Goal: Complete application form

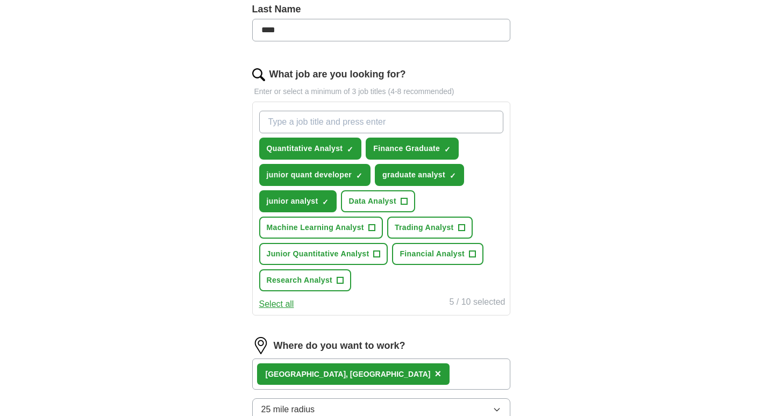
scroll to position [293, 0]
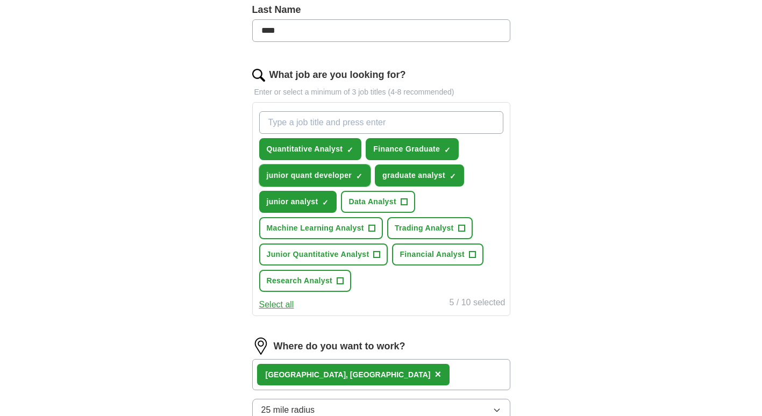
click at [0, 0] on span "×" at bounding box center [0, 0] width 0 height 0
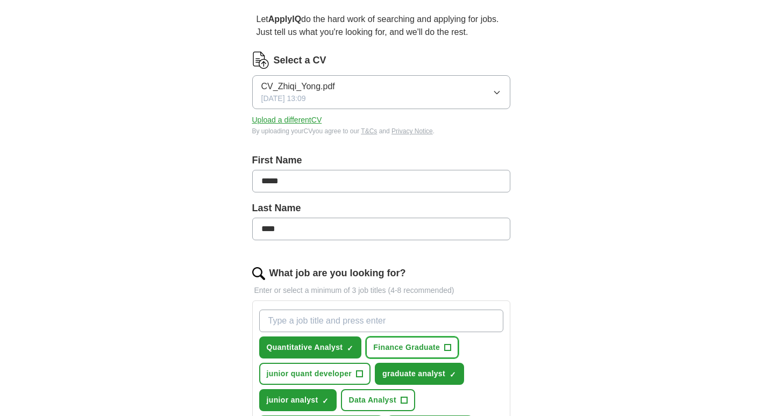
scroll to position [0, 0]
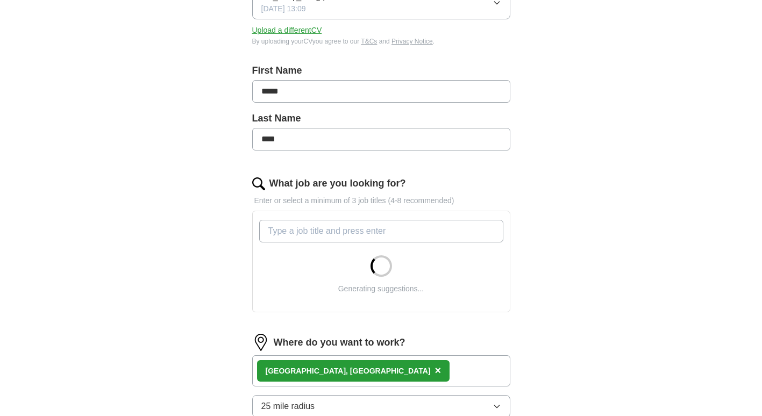
scroll to position [185, 0]
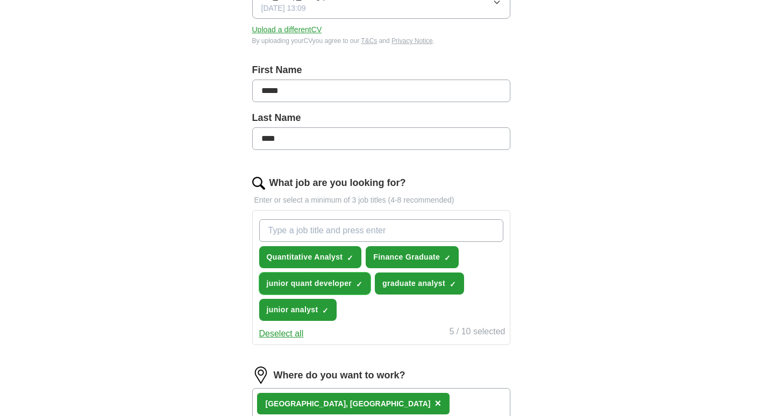
click at [0, 0] on span "×" at bounding box center [0, 0] width 0 height 0
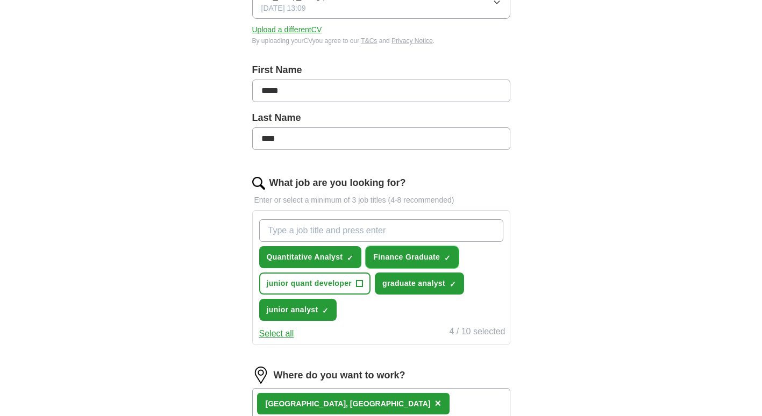
click at [0, 0] on span "×" at bounding box center [0, 0] width 0 height 0
click at [325, 234] on input "What job are you looking for?" at bounding box center [381, 230] width 244 height 23
type input "junior quantitative analyst"
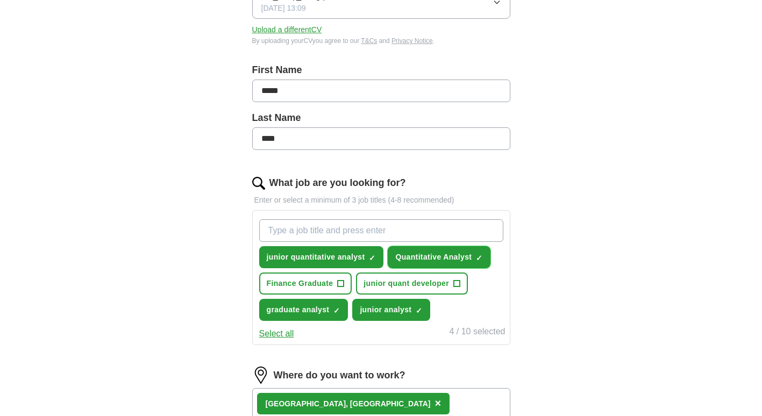
click at [0, 0] on span "×" at bounding box center [0, 0] width 0 height 0
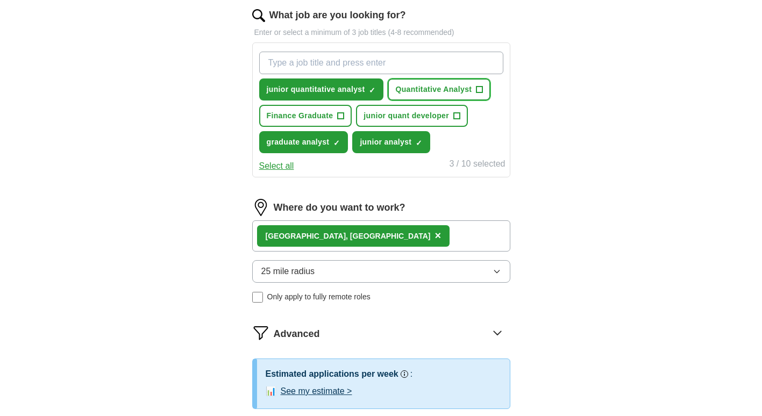
scroll to position [354, 0]
click at [357, 232] on div "London, UK ×" at bounding box center [381, 235] width 258 height 31
click at [333, 233] on div "London, UK ×" at bounding box center [381, 235] width 258 height 31
click at [434, 234] on span "×" at bounding box center [437, 235] width 6 height 12
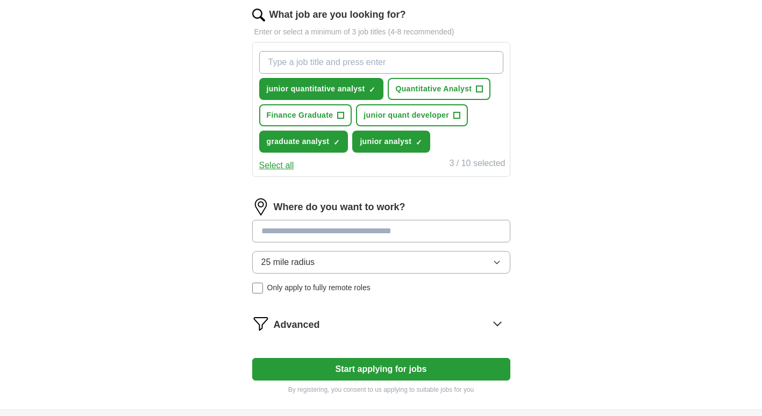
click at [312, 232] on input at bounding box center [381, 231] width 258 height 23
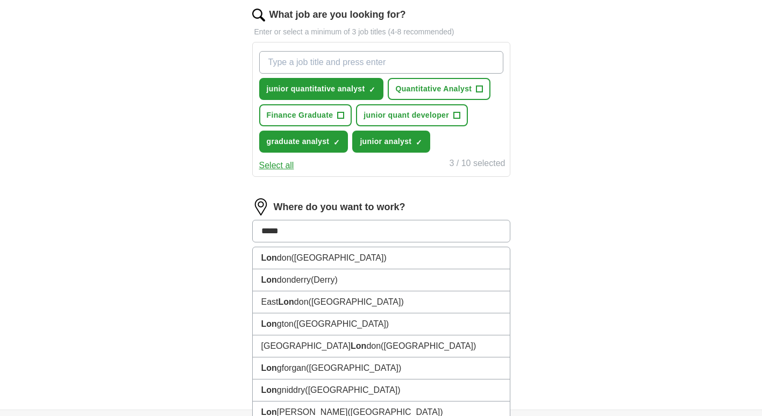
type input "******"
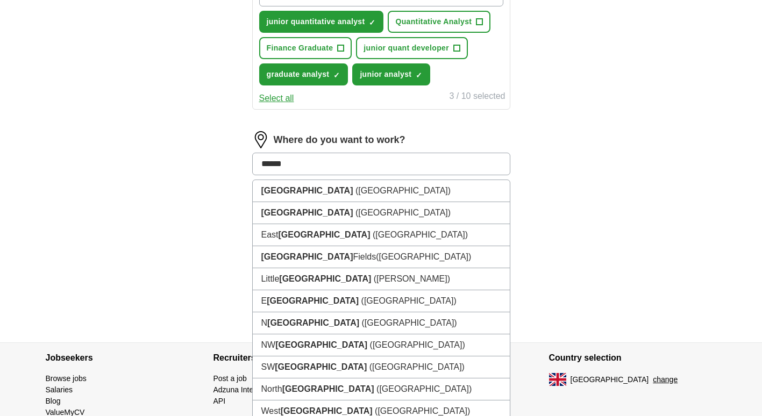
scroll to position [422, 0]
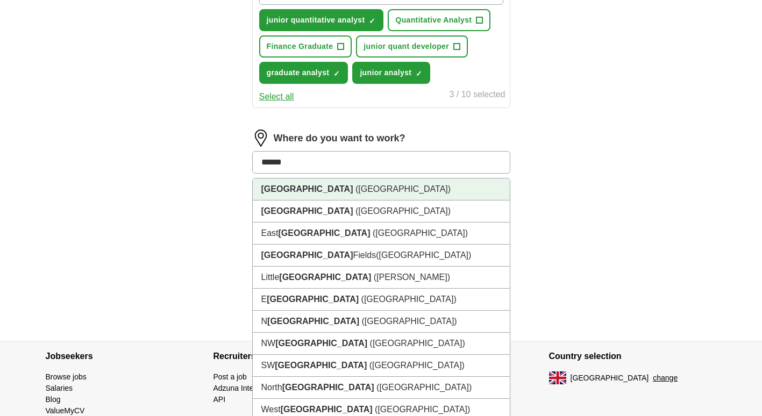
click at [427, 192] on li "London (UK)" at bounding box center [381, 189] width 257 height 22
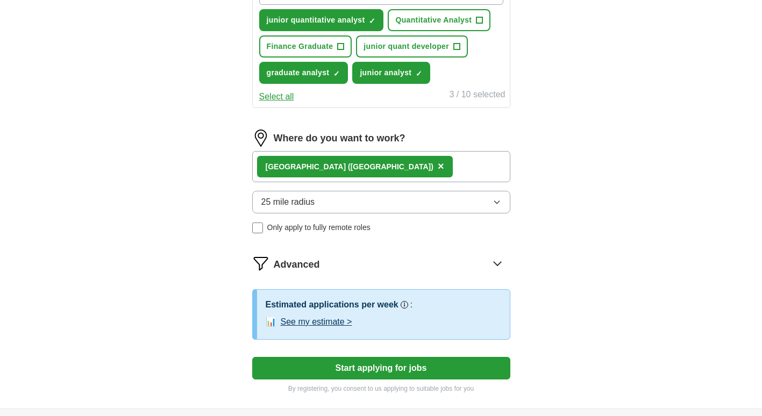
click at [392, 170] on div "London (UK) ×" at bounding box center [381, 166] width 258 height 31
click at [370, 204] on button "25 mile radius" at bounding box center [381, 202] width 258 height 23
click at [590, 159] on div "ApplyIQ Let ApplyIQ do the hard work of searching and applying for jobs. Just t…" at bounding box center [381, 9] width 688 height 798
click at [490, 258] on icon at bounding box center [497, 263] width 17 height 17
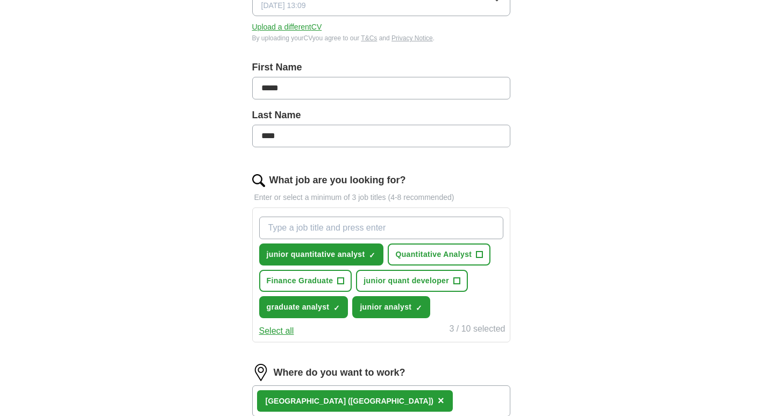
scroll to position [189, 0]
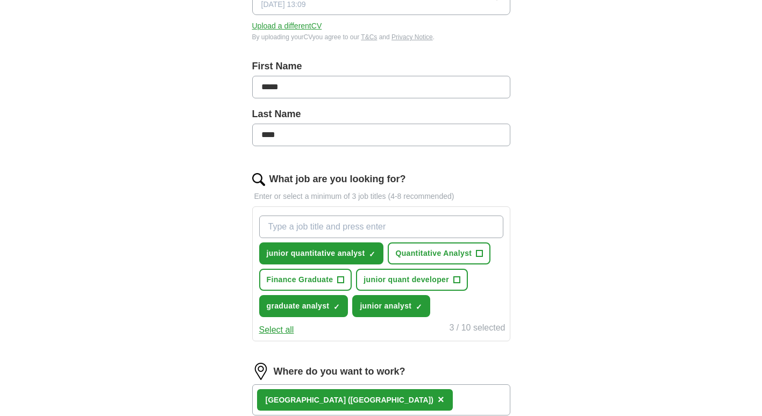
click at [284, 327] on button "Select all" at bounding box center [276, 330] width 35 height 13
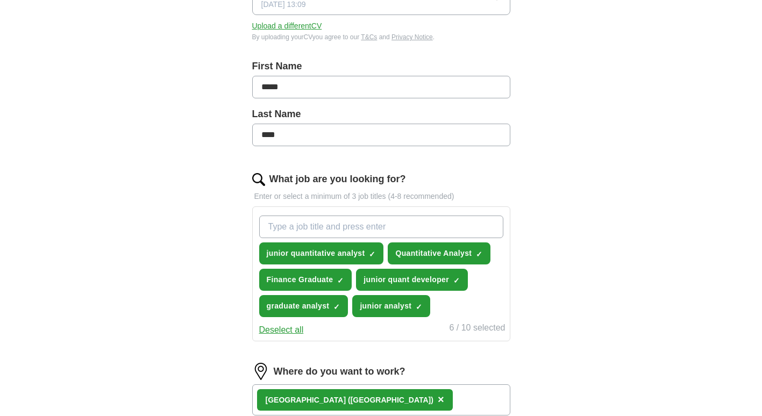
click at [284, 327] on button "Deselect all" at bounding box center [281, 330] width 45 height 13
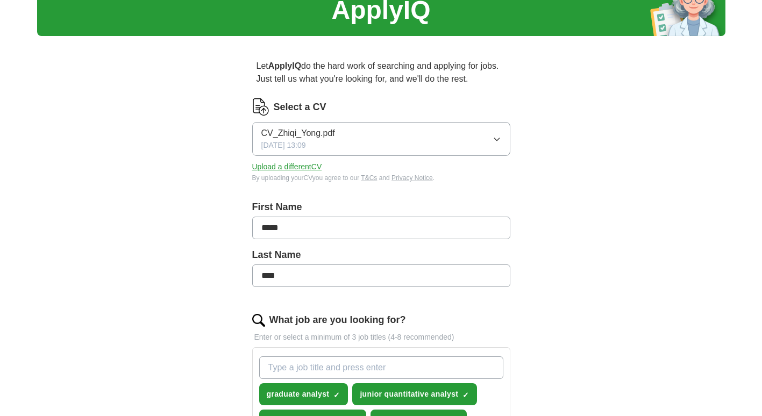
scroll to position [46, 0]
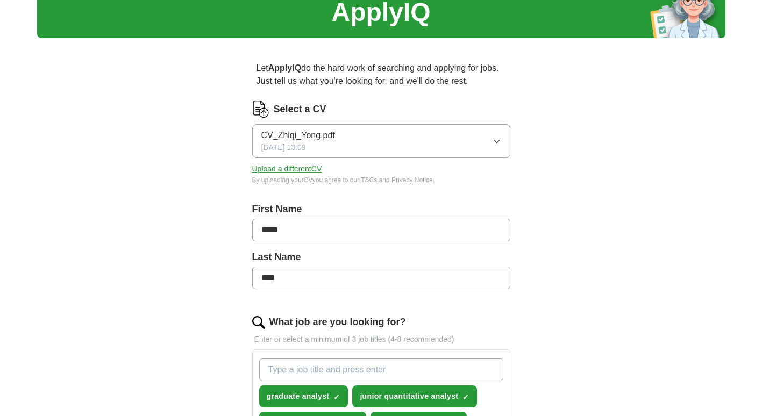
click at [329, 131] on span "CV_Zhiqi_Yong.pdf" at bounding box center [298, 135] width 74 height 13
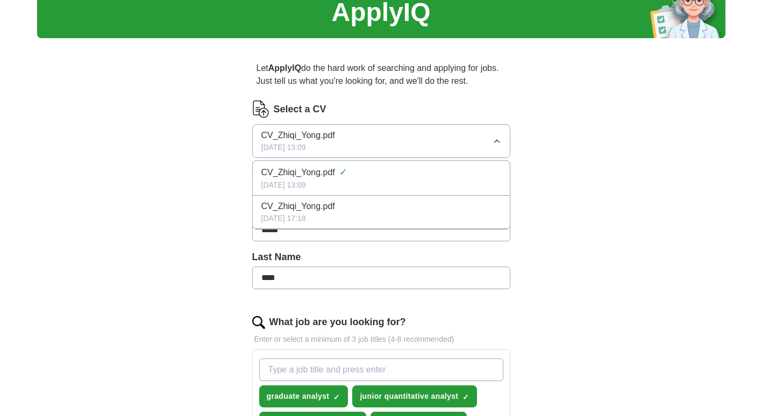
click at [329, 134] on span "CV_Zhiqi_Yong.pdf" at bounding box center [298, 135] width 74 height 13
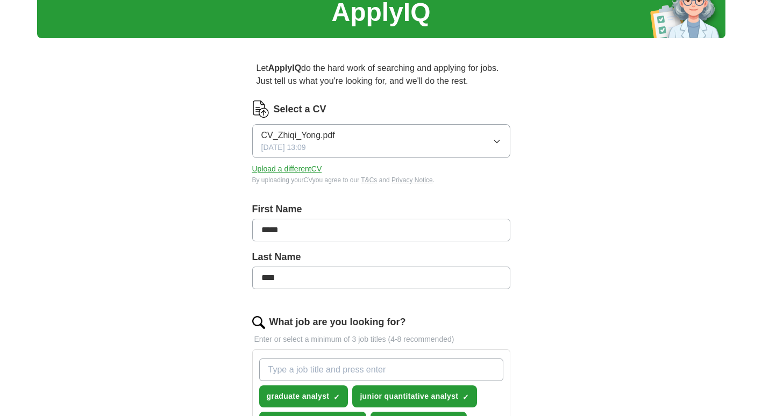
click at [314, 137] on span "CV_Zhiqi_Yong.pdf" at bounding box center [298, 135] width 74 height 13
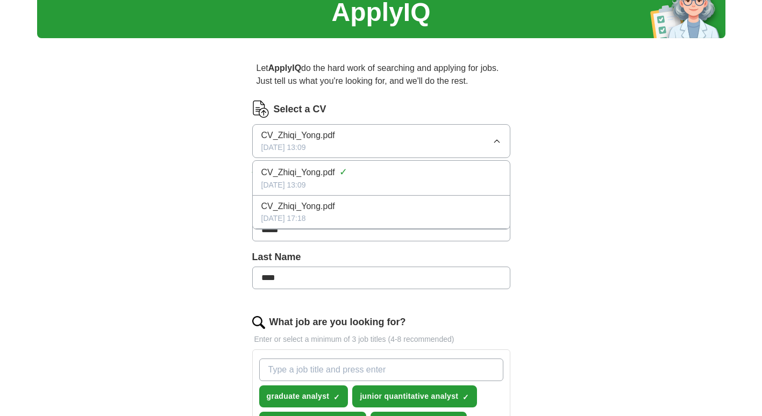
click at [311, 171] on span "CV_Zhiqi_Yong.pdf" at bounding box center [298, 172] width 74 height 13
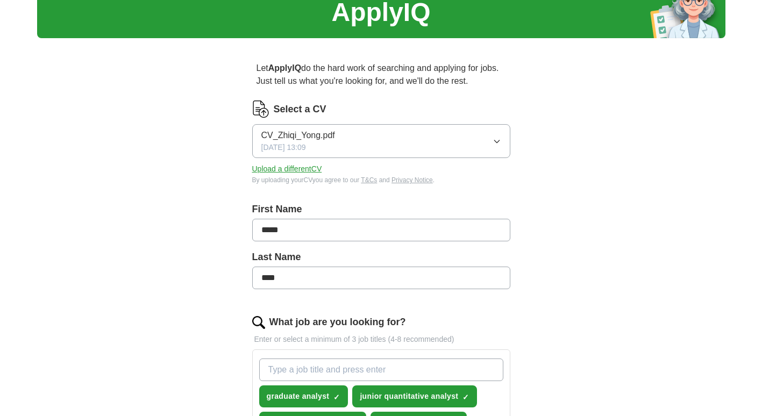
click at [306, 149] on span "[DATE] 13:09" at bounding box center [283, 147] width 45 height 11
click at [556, 129] on div "ApplyIQ Let ApplyIQ do the hard work of searching and applying for jobs. Just t…" at bounding box center [381, 386] width 688 height 798
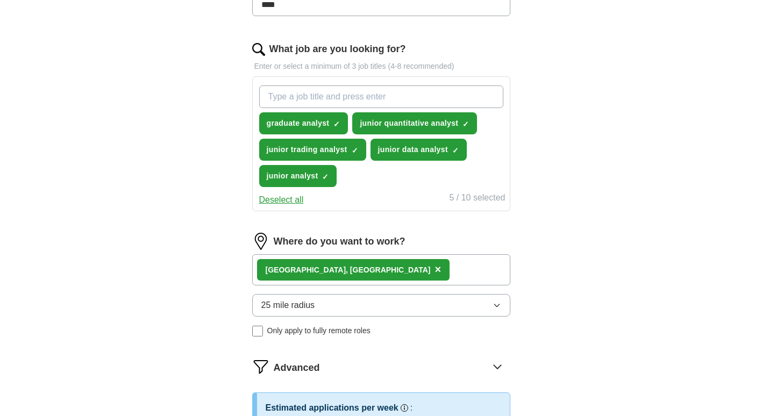
scroll to position [320, 0]
click at [401, 309] on button "25 mile radius" at bounding box center [381, 304] width 258 height 23
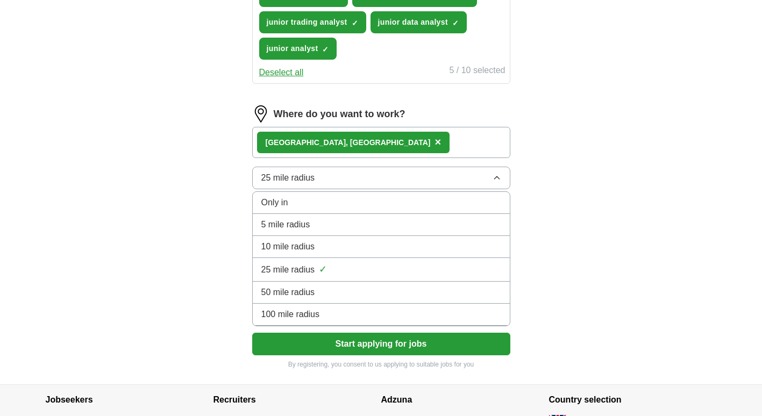
scroll to position [447, 0]
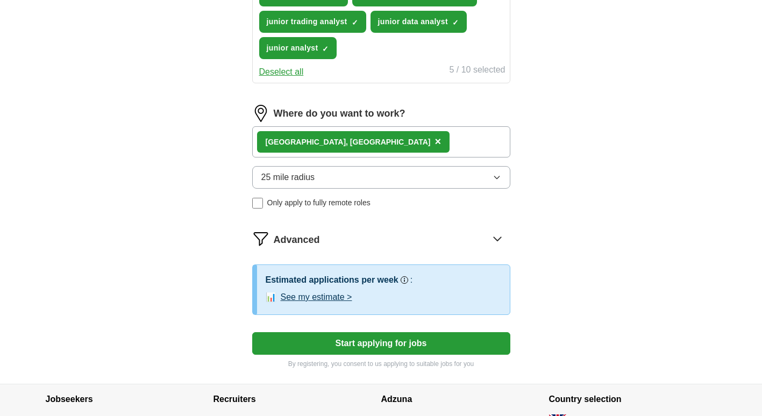
click at [548, 157] on div "Let ApplyIQ do the hard work of searching and applying for jobs. Just tell us w…" at bounding box center [381, 15] width 344 height 738
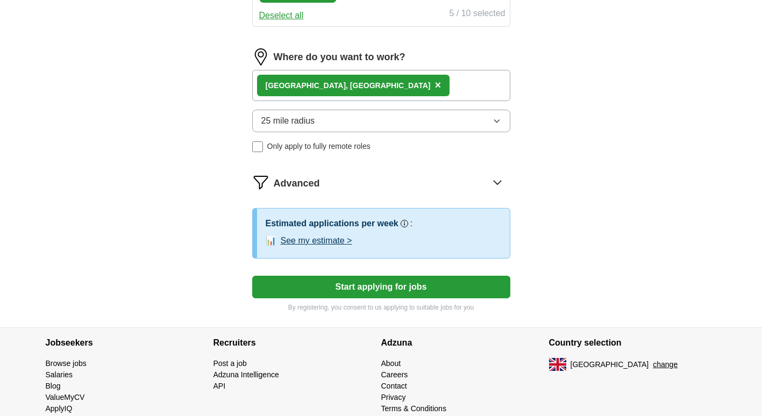
scroll to position [505, 0]
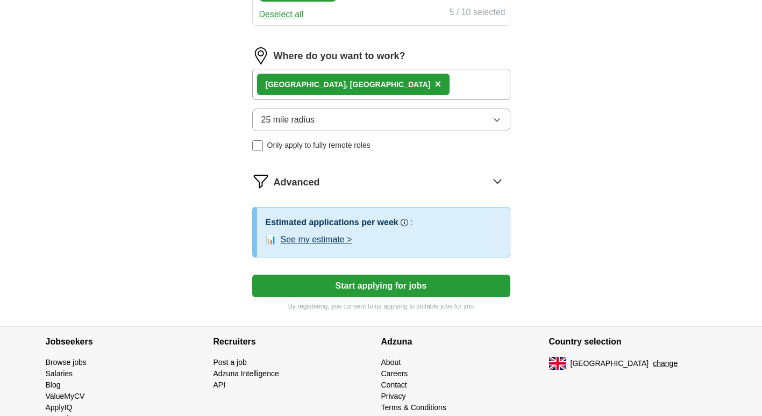
click at [346, 240] on button "See my estimate >" at bounding box center [316, 239] width 71 height 13
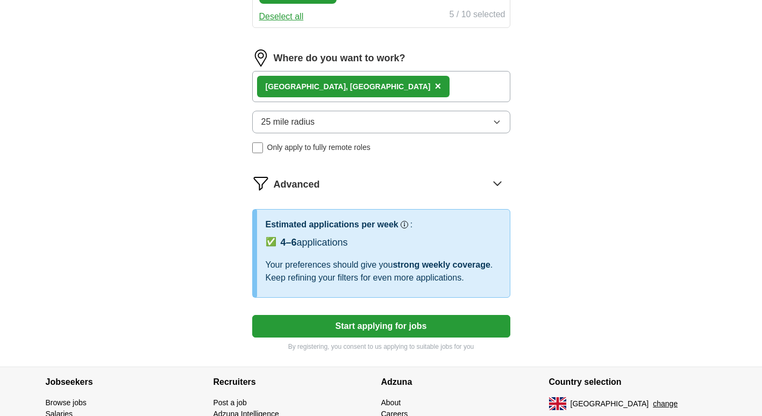
scroll to position [573, 0]
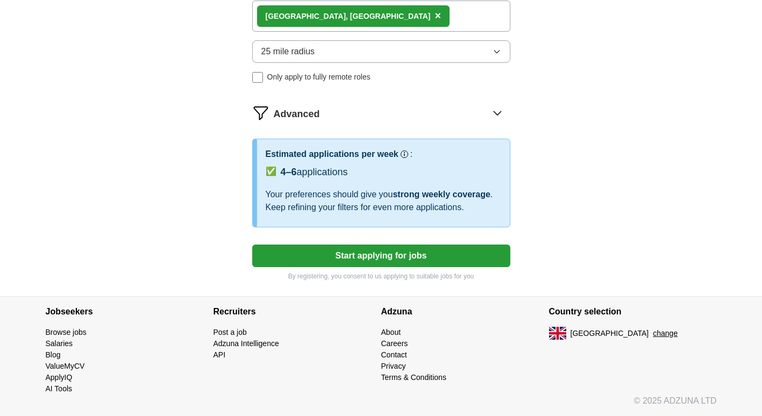
click at [458, 253] on button "Start applying for jobs" at bounding box center [381, 256] width 258 height 23
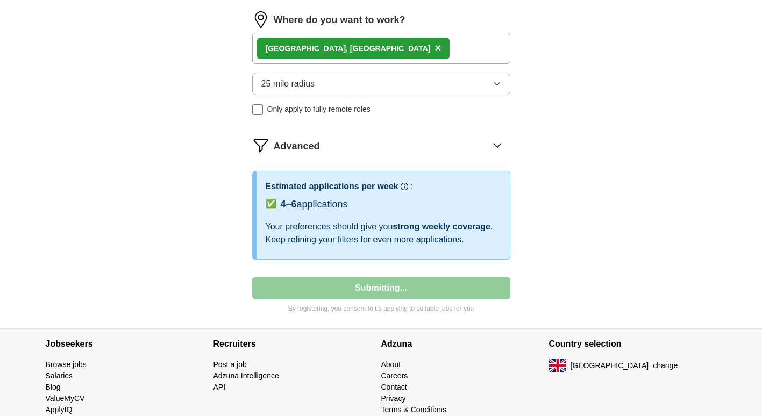
select select "**"
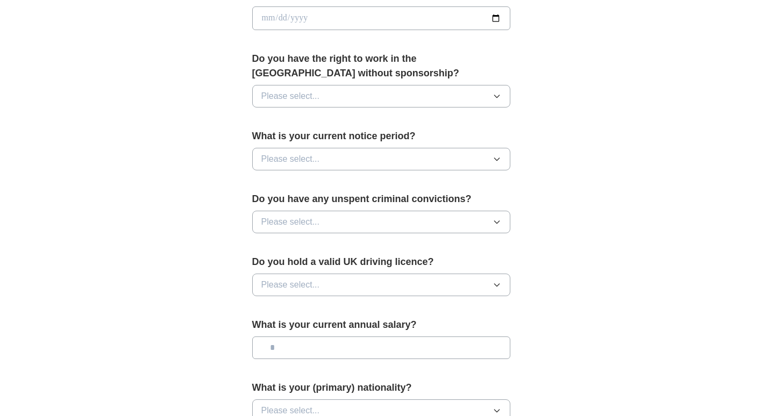
scroll to position [701, 0]
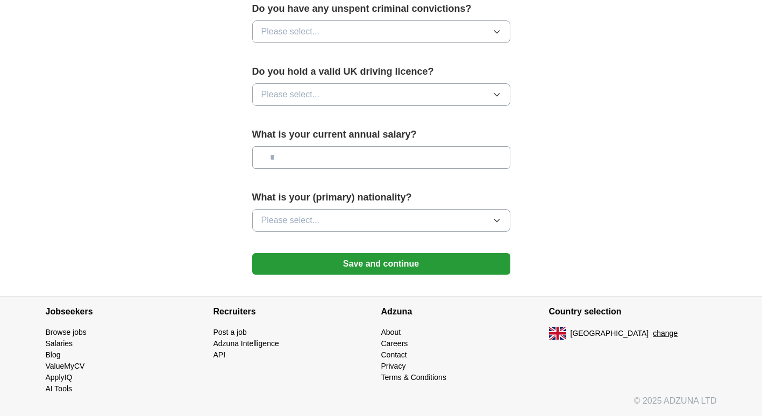
click at [419, 224] on button "Please select..." at bounding box center [381, 220] width 258 height 23
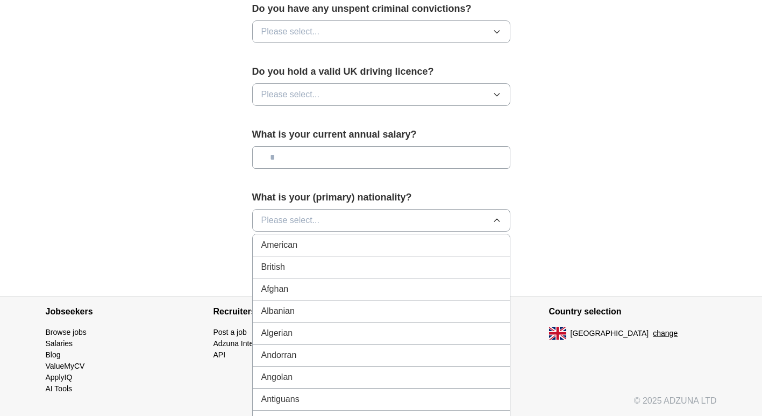
scroll to position [734, 0]
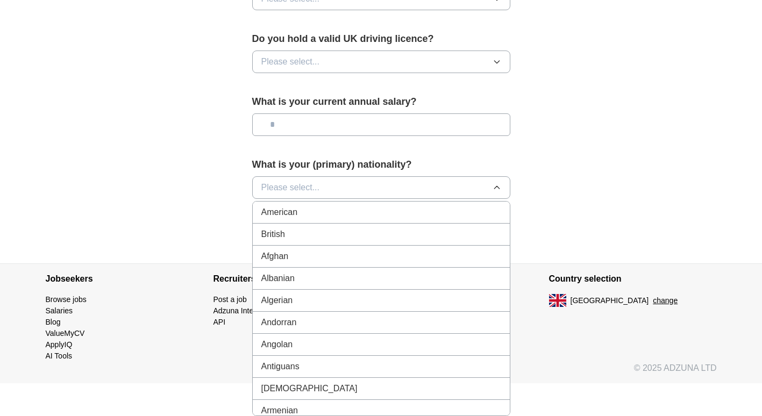
click at [373, 179] on button "Please select..." at bounding box center [381, 187] width 258 height 23
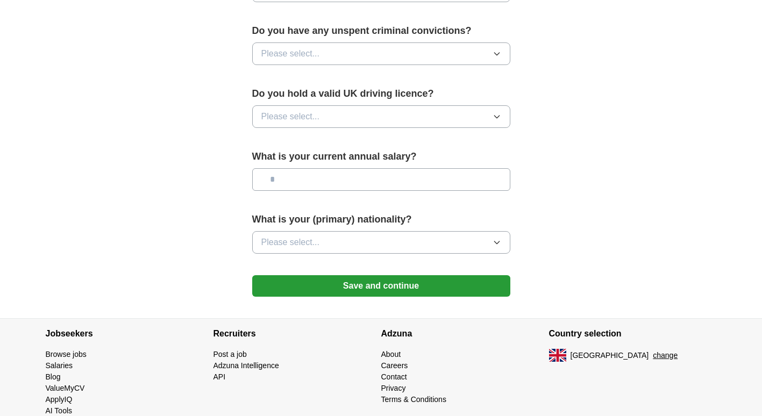
scroll to position [678, 0]
click at [383, 175] on input "text" at bounding box center [381, 180] width 258 height 23
click at [416, 115] on button "Please select..." at bounding box center [381, 117] width 258 height 23
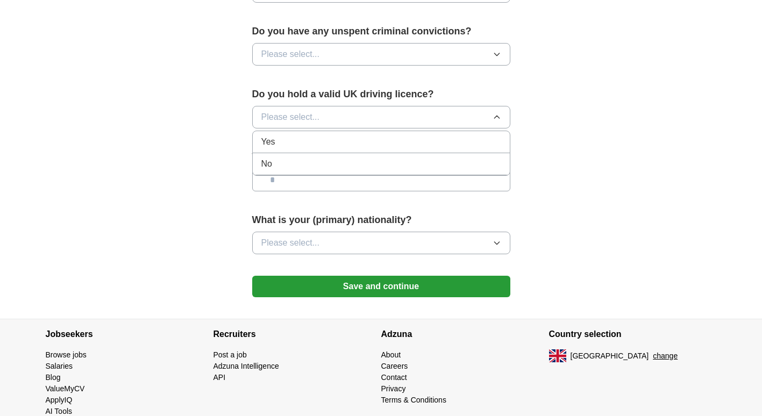
click at [385, 163] on div "No" at bounding box center [381, 163] width 240 height 13
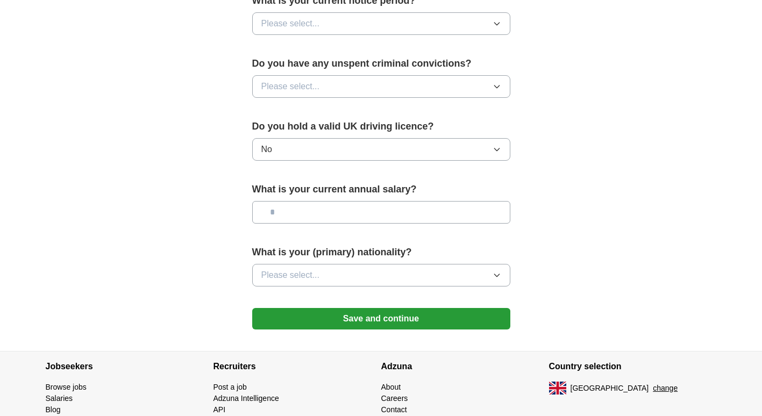
scroll to position [640, 0]
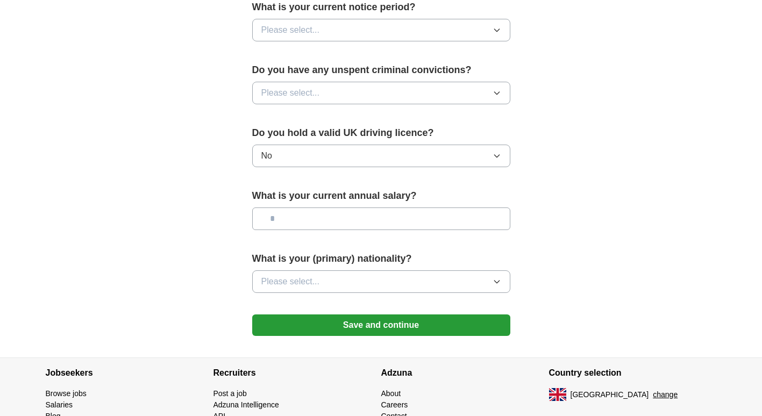
click at [400, 95] on button "Please select..." at bounding box center [381, 93] width 258 height 23
drag, startPoint x: 472, startPoint y: 66, endPoint x: 457, endPoint y: 66, distance: 15.1
click at [457, 66] on label "Do you have any unspent criminal convictions?" at bounding box center [381, 70] width 258 height 15
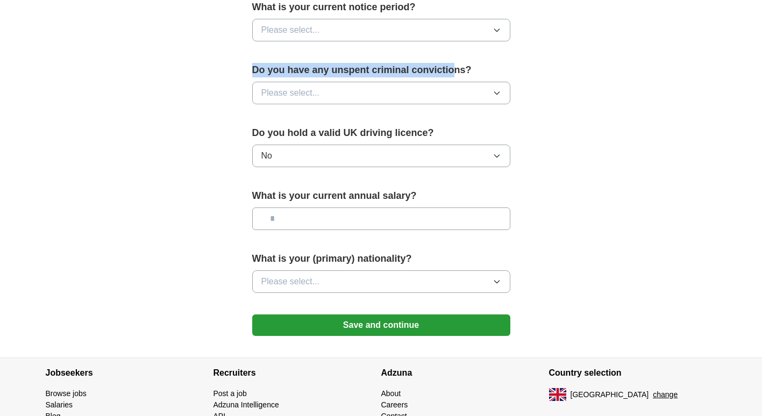
drag, startPoint x: 457, startPoint y: 66, endPoint x: 241, endPoint y: 58, distance: 216.2
copy label "Do you have any unspent criminal convictio"
click at [421, 93] on button "Please select..." at bounding box center [381, 93] width 258 height 23
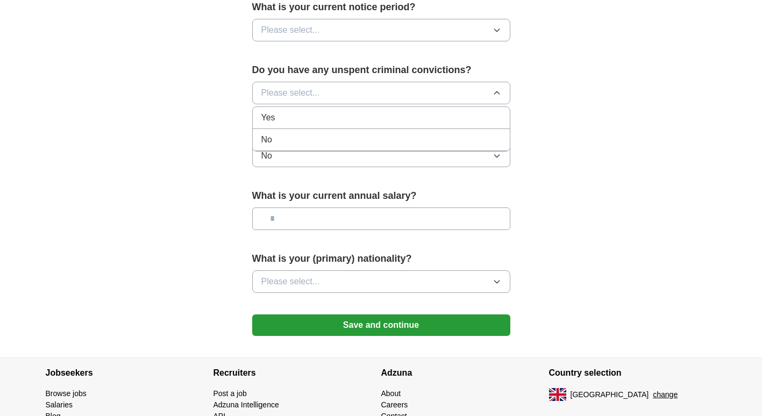
click at [384, 137] on div "No" at bounding box center [381, 139] width 240 height 13
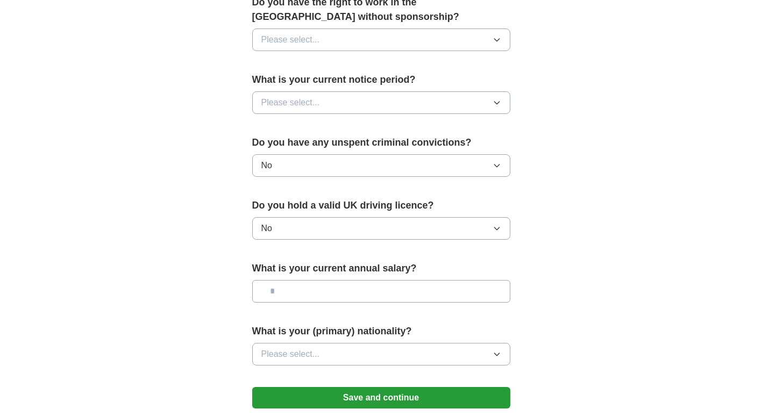
scroll to position [563, 0]
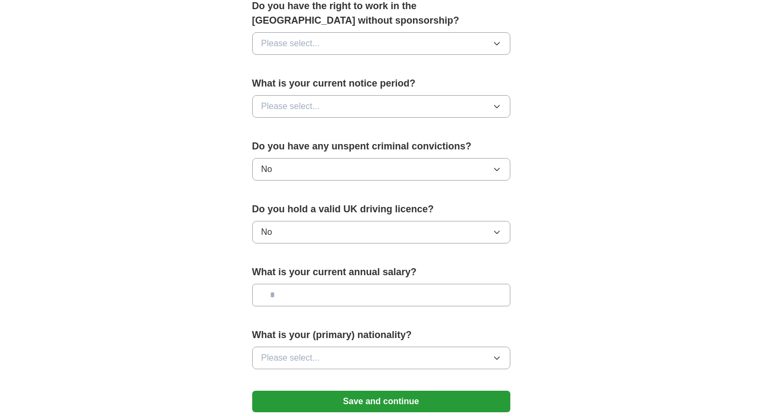
click at [423, 106] on button "Please select..." at bounding box center [381, 106] width 258 height 23
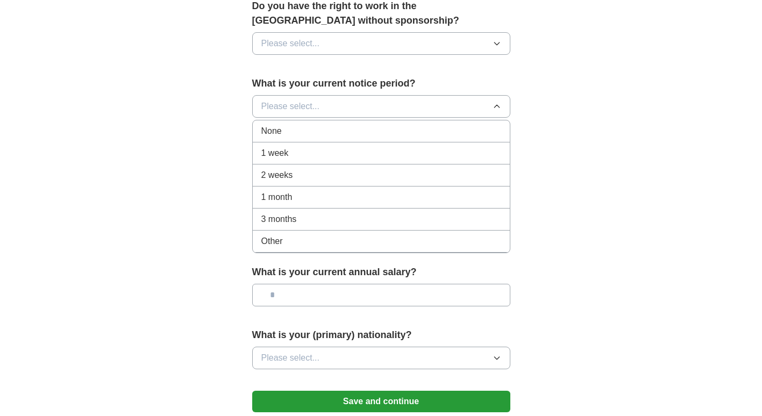
click at [396, 131] on div "None" at bounding box center [381, 131] width 240 height 13
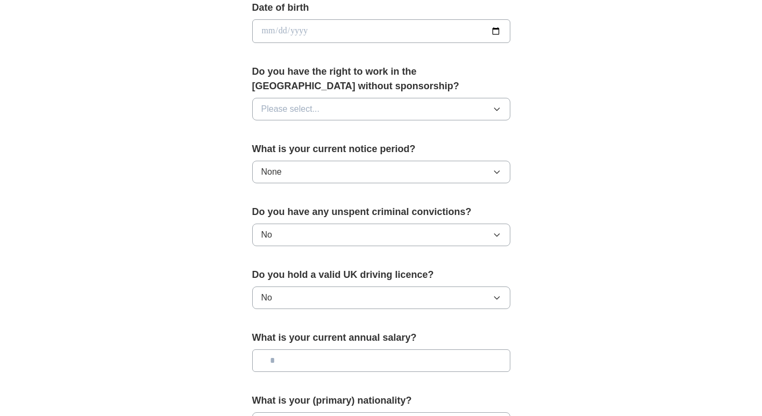
scroll to position [497, 0]
click at [401, 115] on button "Please select..." at bounding box center [381, 109] width 258 height 23
click at [390, 137] on div "Yes" at bounding box center [381, 134] width 240 height 13
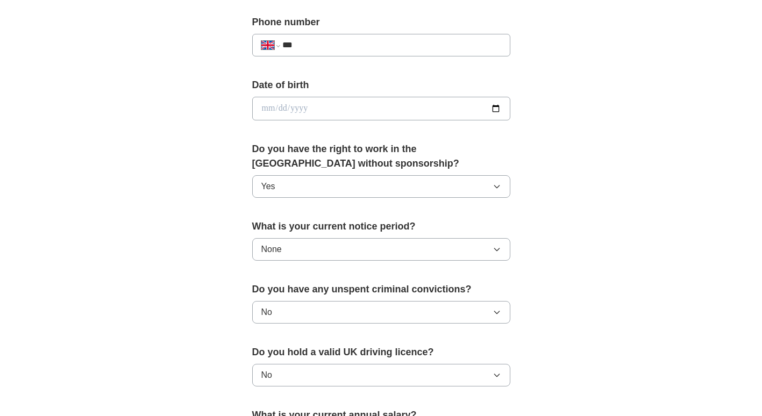
scroll to position [419, 0]
click at [397, 116] on input "date" at bounding box center [381, 110] width 258 height 24
click at [496, 107] on input "date" at bounding box center [381, 110] width 258 height 24
type input "**********"
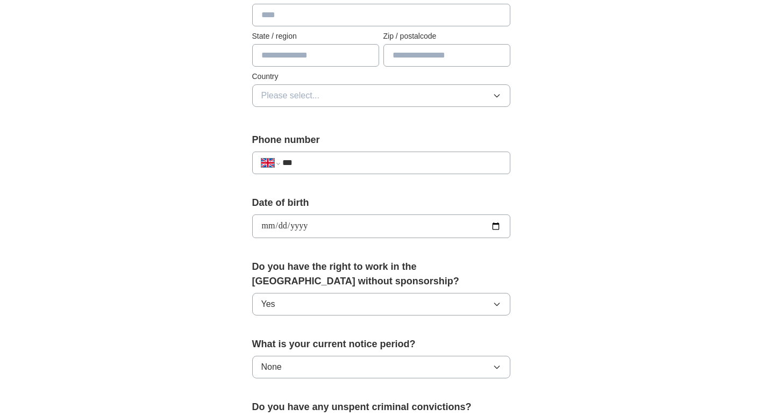
scroll to position [301, 0]
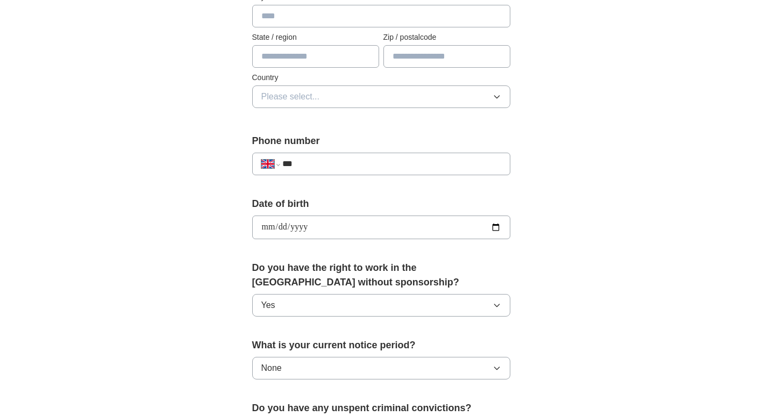
click at [351, 160] on input "***" at bounding box center [391, 163] width 218 height 13
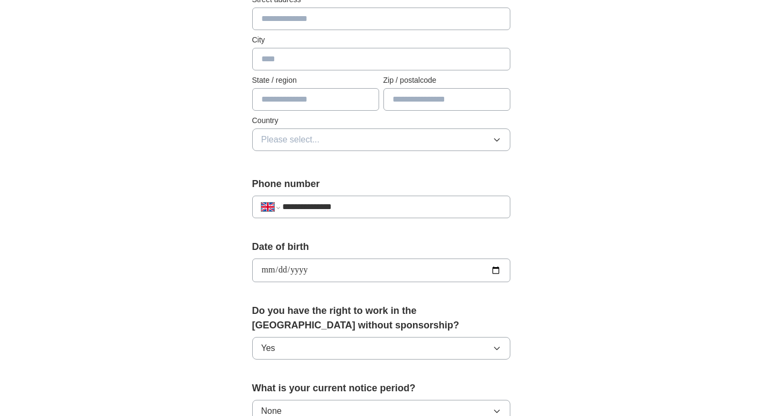
scroll to position [258, 0]
type input "**********"
click at [435, 135] on button "Please select..." at bounding box center [381, 140] width 258 height 23
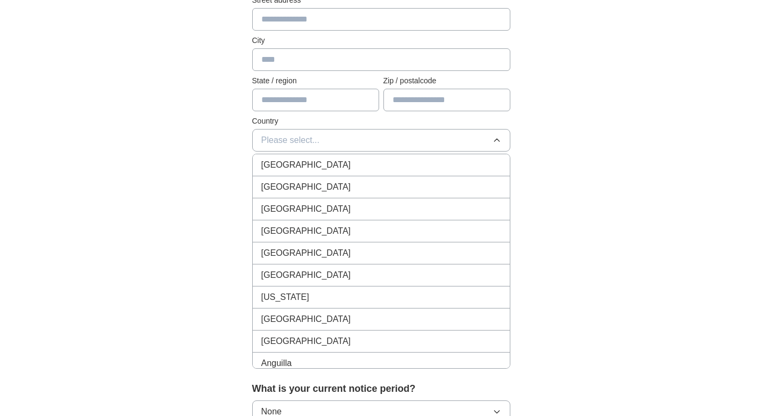
click at [404, 161] on div "[GEOGRAPHIC_DATA]" at bounding box center [381, 165] width 240 height 13
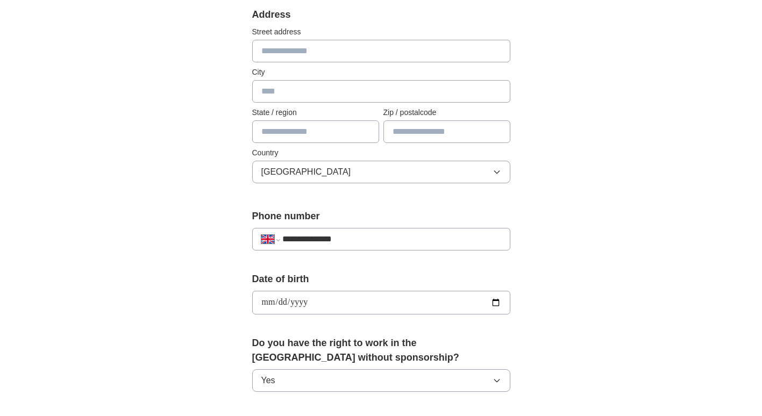
scroll to position [218, 0]
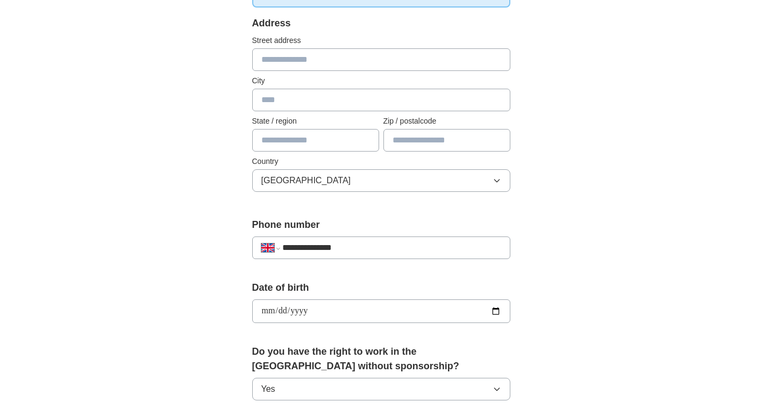
click at [328, 59] on input "text" at bounding box center [381, 59] width 258 height 23
type input "**********"
click at [270, 95] on input "text" at bounding box center [381, 100] width 258 height 23
click at [585, 130] on div "**********" at bounding box center [381, 297] width 688 height 964
click at [432, 139] on input "text" at bounding box center [446, 140] width 127 height 23
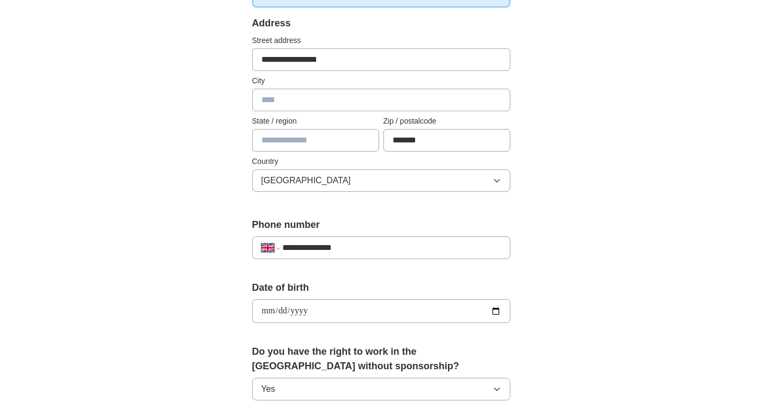
type input "*******"
click at [620, 92] on div "**********" at bounding box center [381, 297] width 688 height 964
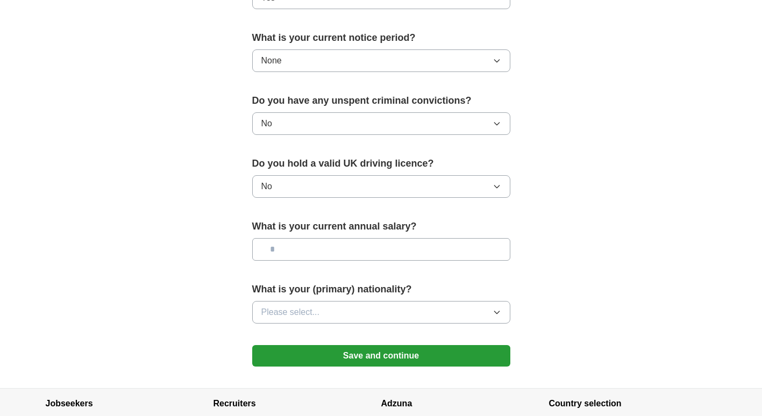
scroll to position [611, 0]
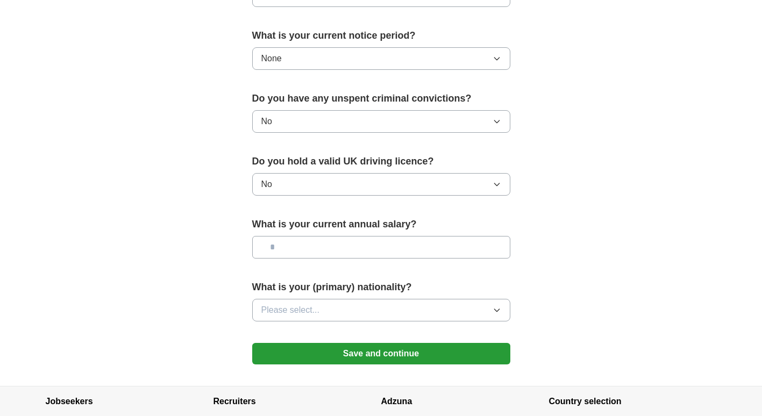
click at [415, 305] on button "Please select..." at bounding box center [381, 310] width 258 height 23
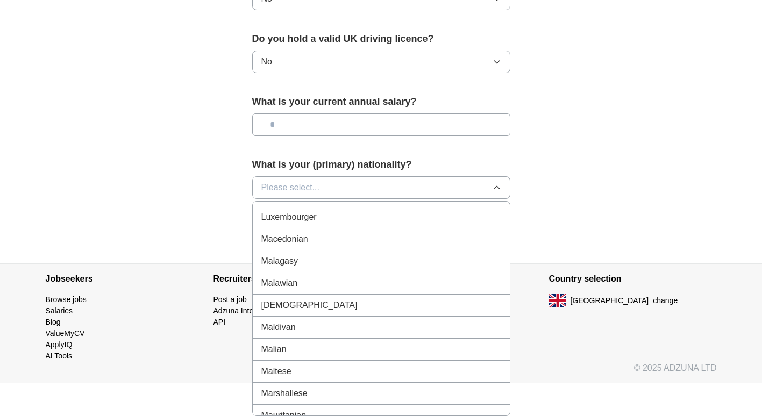
scroll to position [2266, 0]
click at [376, 307] on div "Malaysian" at bounding box center [381, 304] width 240 height 13
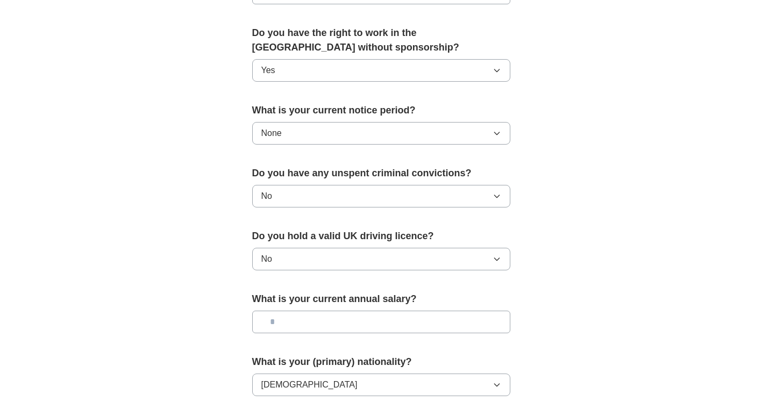
scroll to position [535, 0]
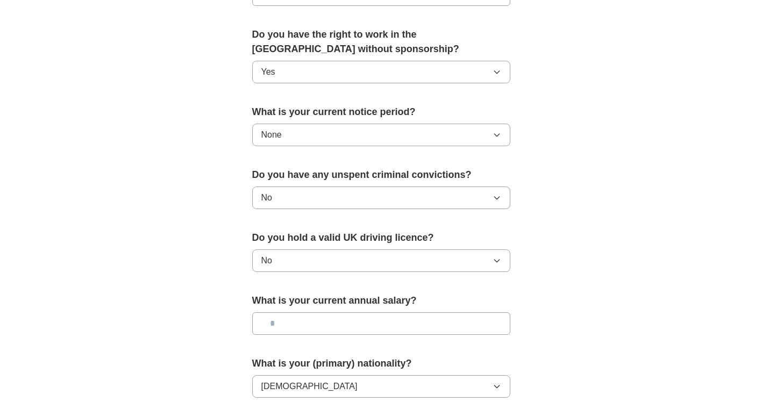
click at [429, 322] on input "text" at bounding box center [381, 323] width 258 height 23
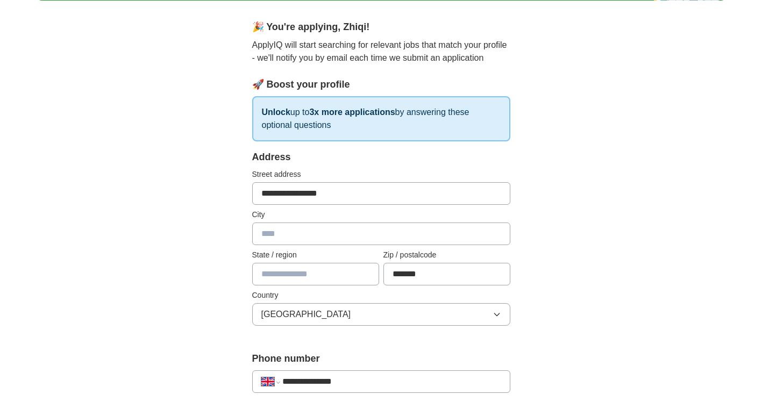
scroll to position [75, 0]
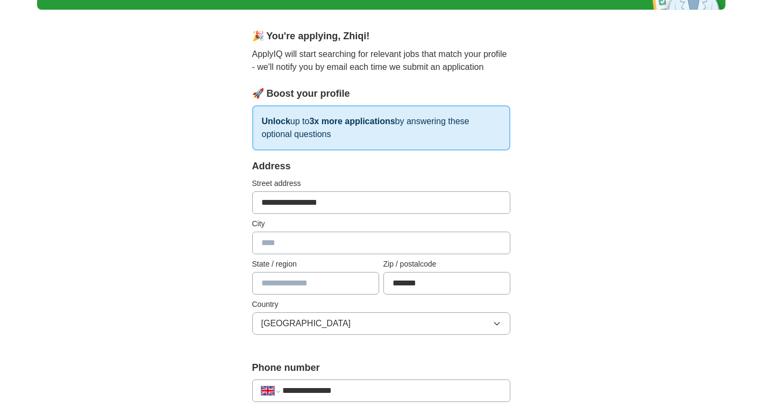
click at [330, 242] on input "text" at bounding box center [381, 243] width 258 height 23
type input "******"
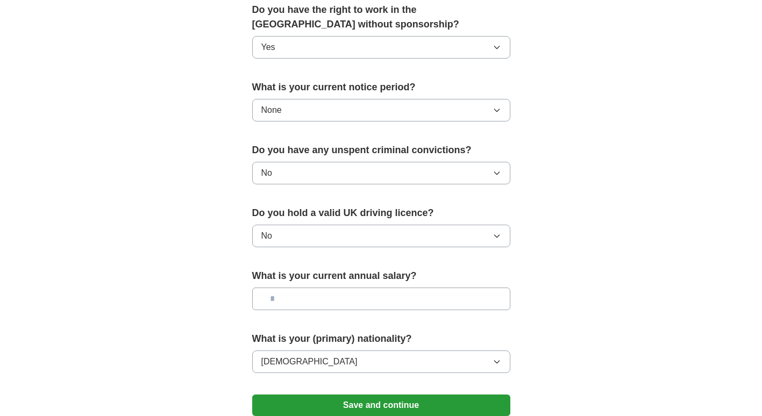
scroll to position [701, 0]
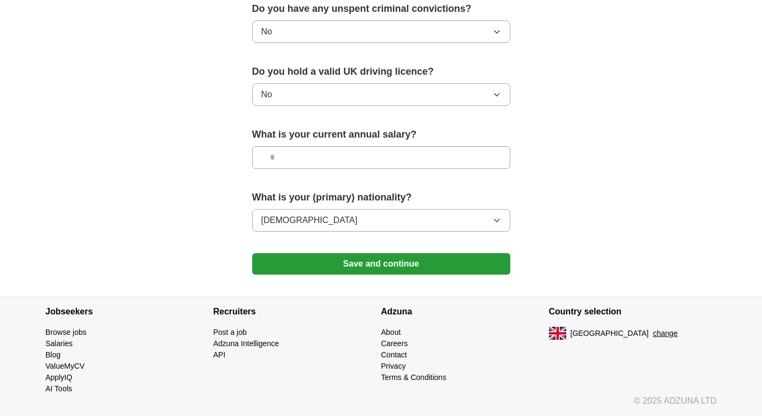
click at [434, 262] on button "Save and continue" at bounding box center [381, 263] width 258 height 21
